Goal: Task Accomplishment & Management: Use online tool/utility

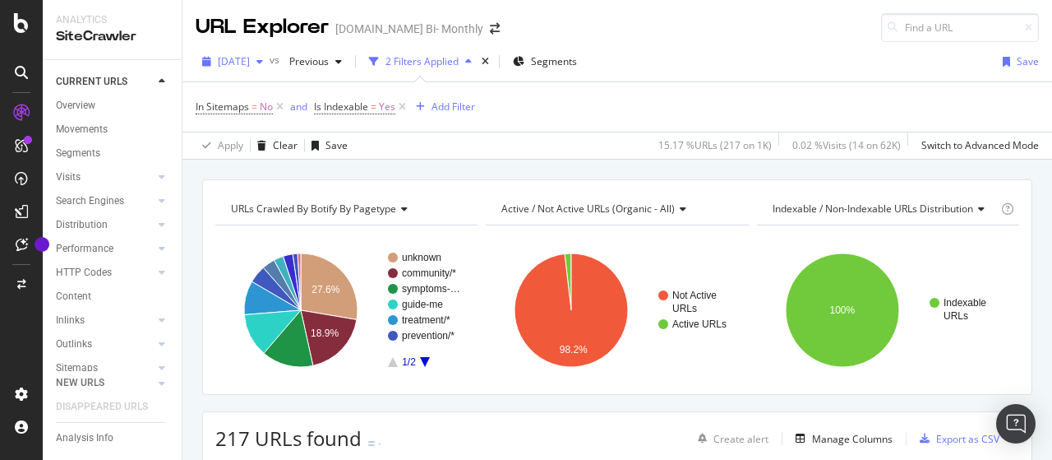
click at [250, 65] on span "[DATE]" at bounding box center [234, 61] width 32 height 14
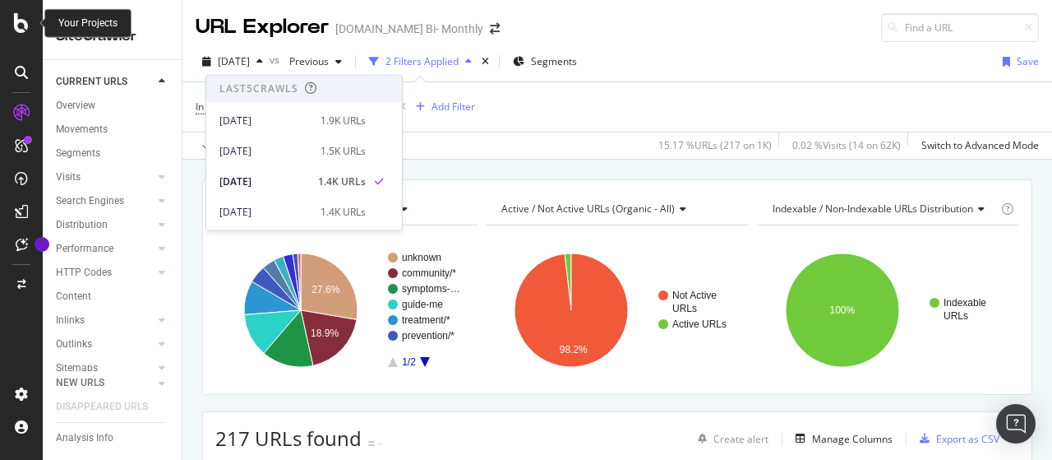
click at [33, 25] on div at bounding box center [21, 23] width 39 height 20
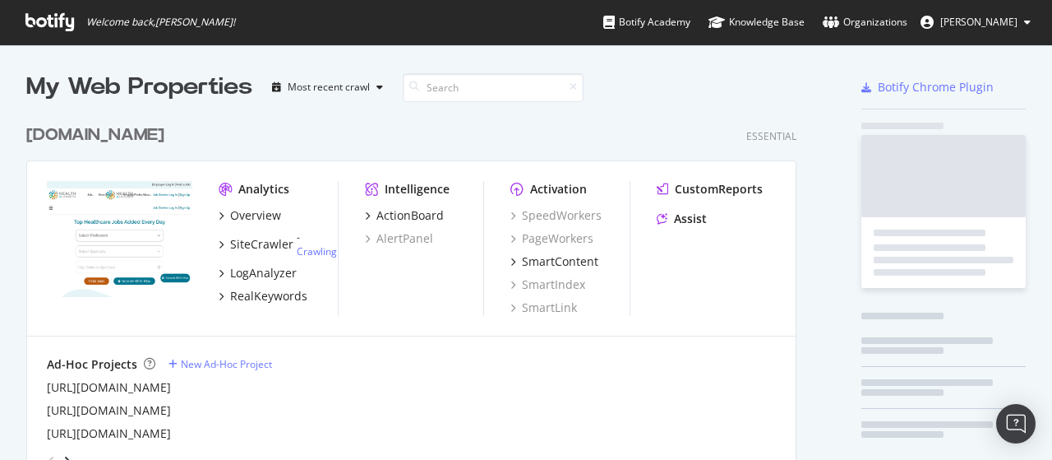
scroll to position [447, 1027]
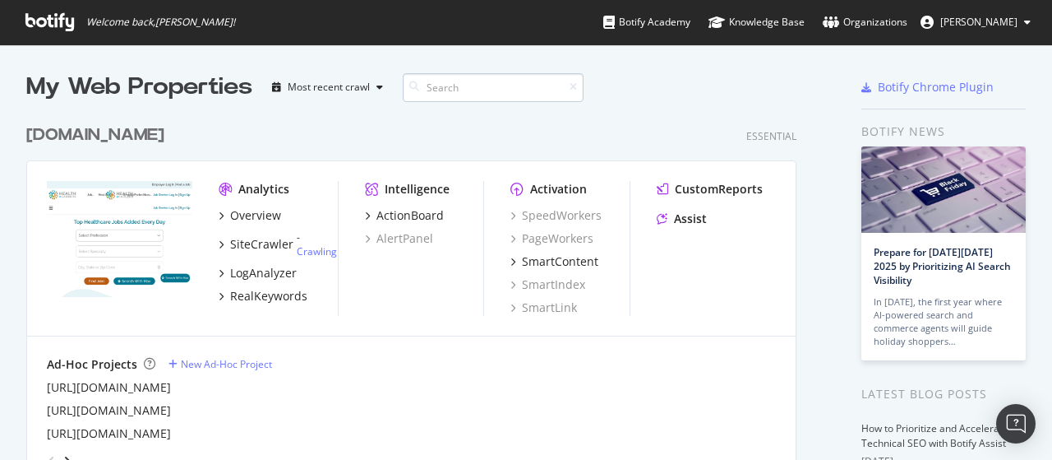
click at [444, 91] on input at bounding box center [493, 87] width 181 height 29
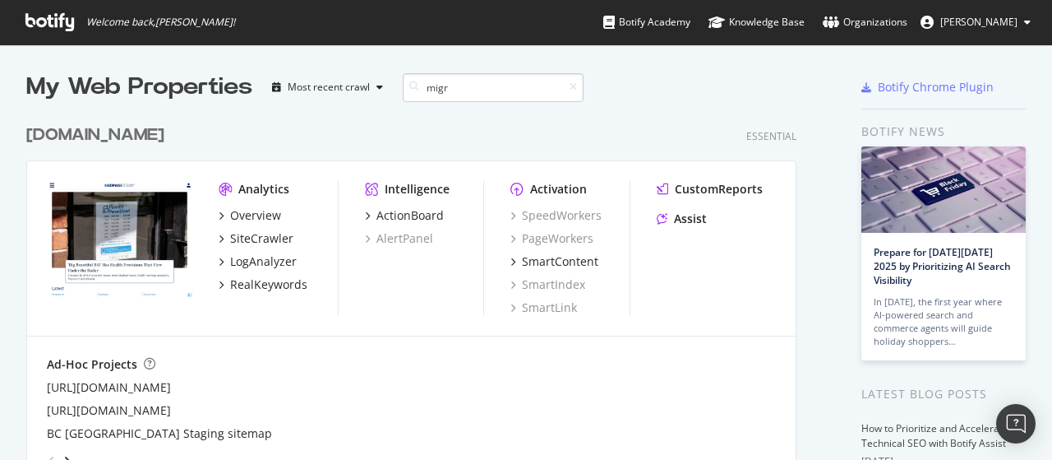
scroll to position [298, 770]
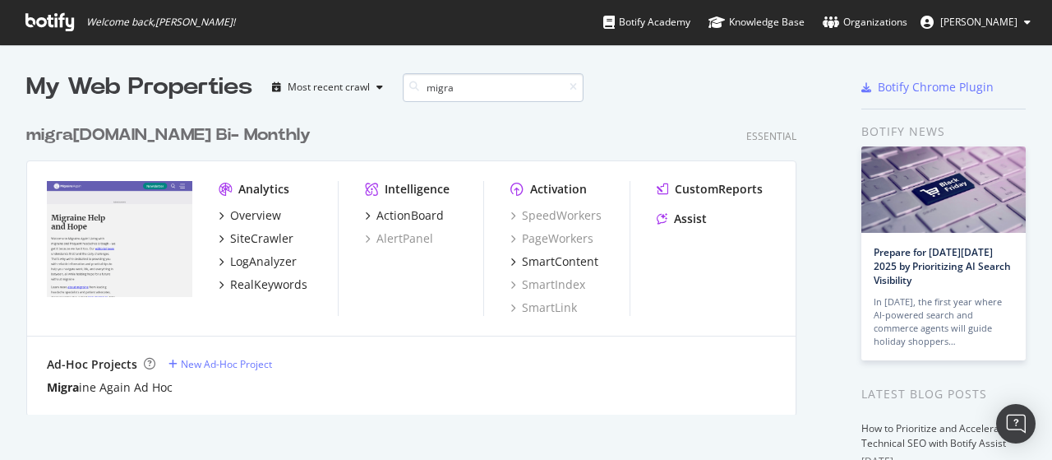
type input "migrai"
click at [179, 131] on div "migrai [DOMAIN_NAME] Bi- Monthly" at bounding box center [170, 135] width 288 height 24
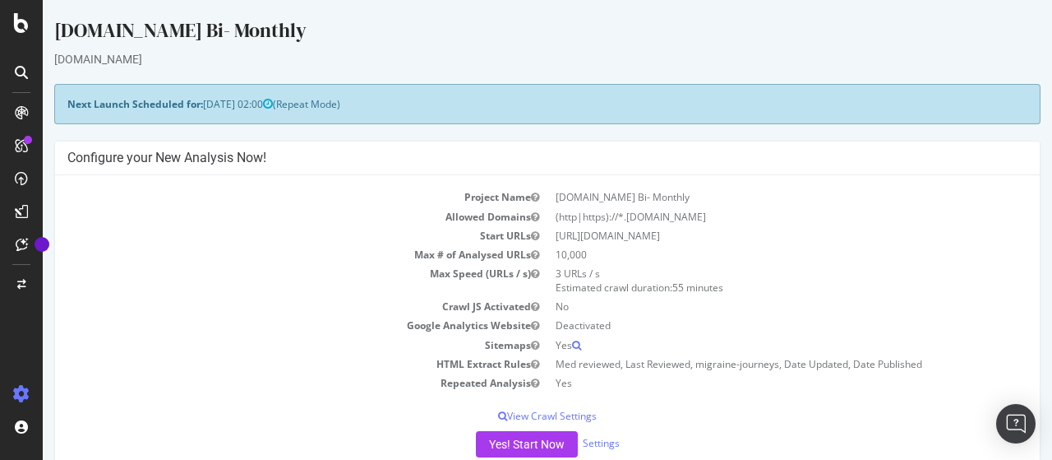
scroll to position [82, 0]
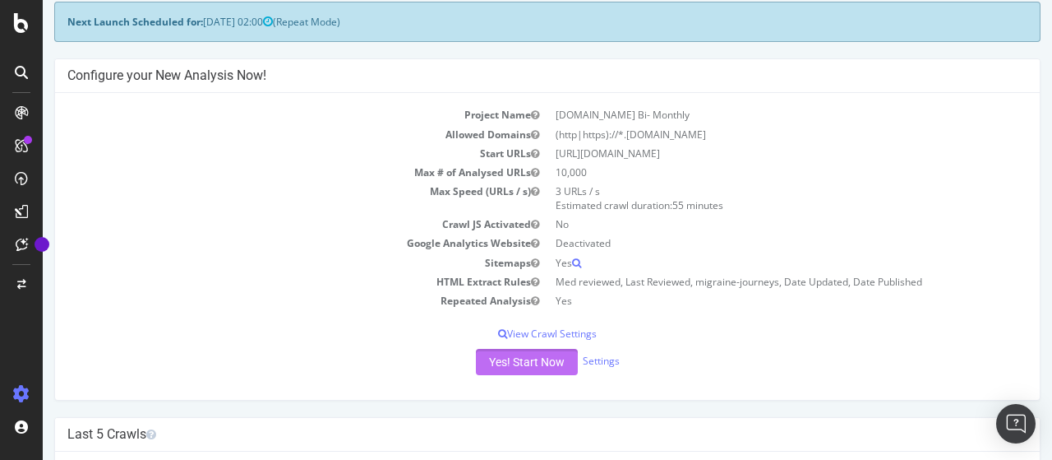
click at [529, 359] on button "Yes! Start Now" at bounding box center [527, 362] width 102 height 26
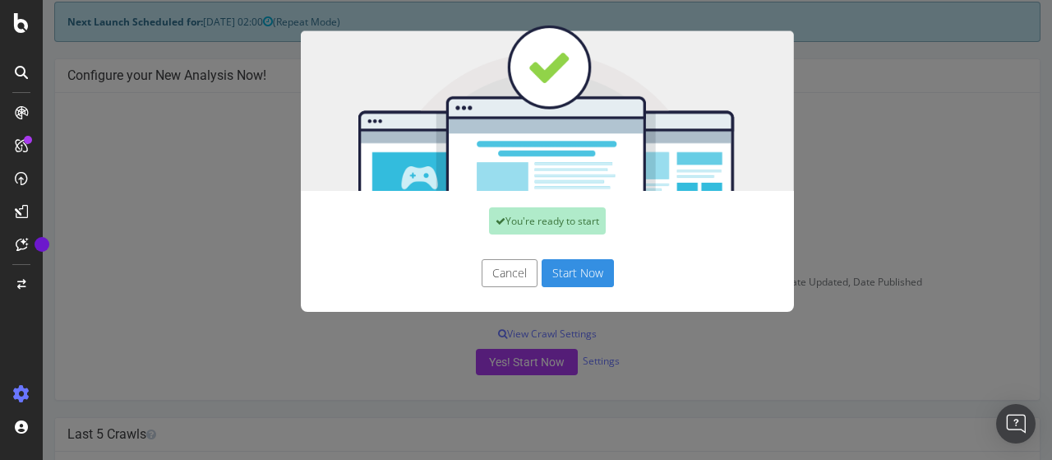
click at [561, 270] on button "Start Now" at bounding box center [578, 273] width 72 height 28
